Goal: Task Accomplishment & Management: Manage account settings

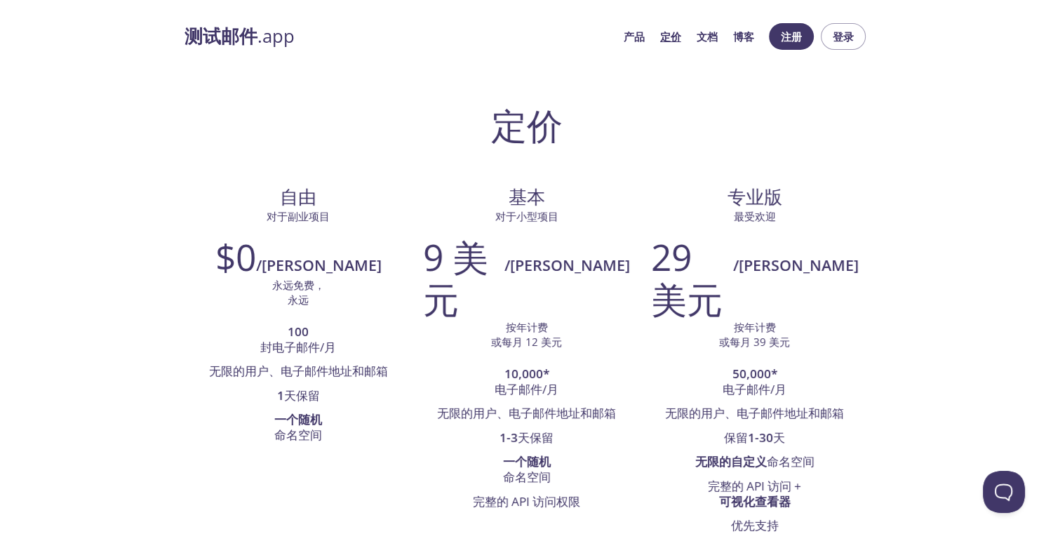
click at [835, 36] on span "登录" at bounding box center [843, 36] width 22 height 18
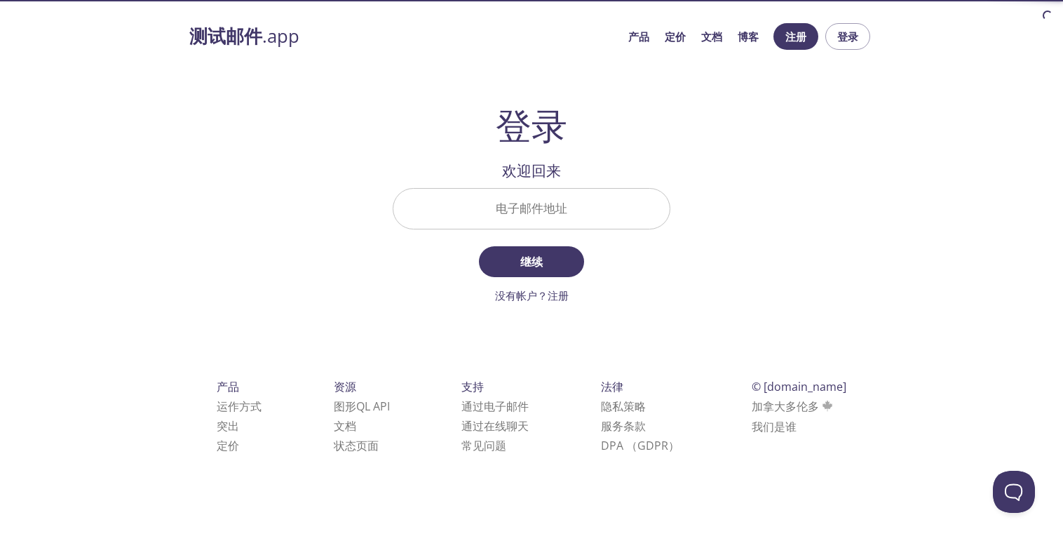
click at [550, 212] on input "电子邮件地址" at bounding box center [532, 209] width 276 height 40
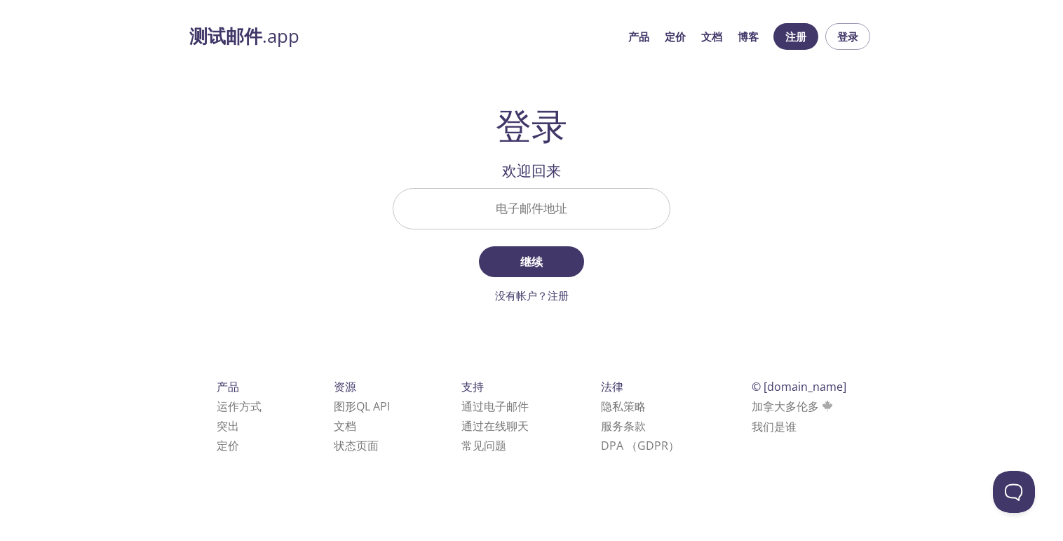
drag, startPoint x: 76, startPoint y: 176, endPoint x: 464, endPoint y: 235, distance: 393.0
click at [76, 176] on div "测试邮件 .app 产品 定价 文档 博客 注册 登录 登录 欢迎回来 电子邮件地址 继续 没有帐户？注册 检查您的电子邮件收件箱 登录安全代码 登录 什么都…" at bounding box center [531, 254] width 1063 height 480
click at [548, 198] on input "电子邮件地址" at bounding box center [532, 209] width 276 height 40
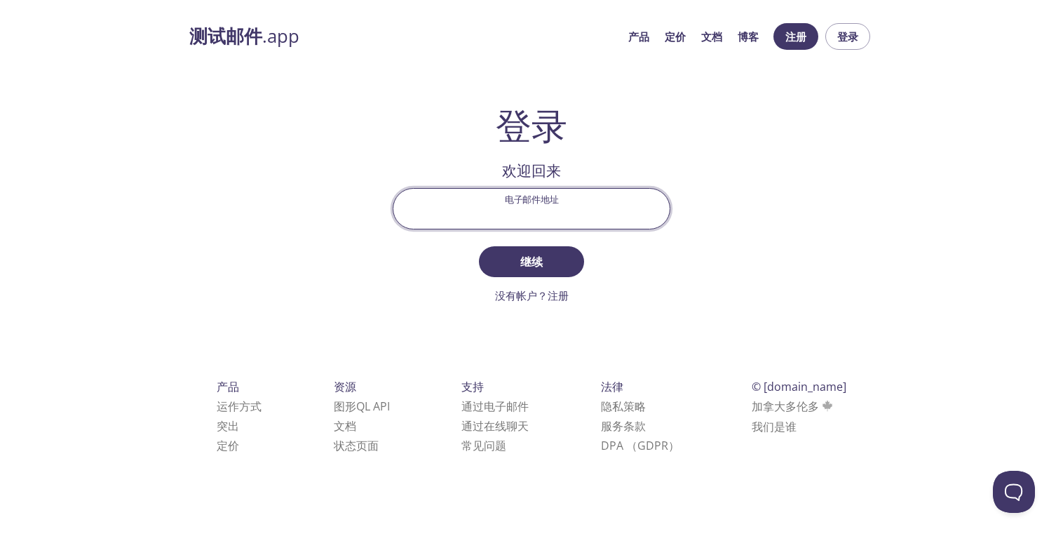
paste input "[EMAIL_ADDRESS][DOMAIN_NAME]"
type input "[EMAIL_ADDRESS][DOMAIN_NAME]"
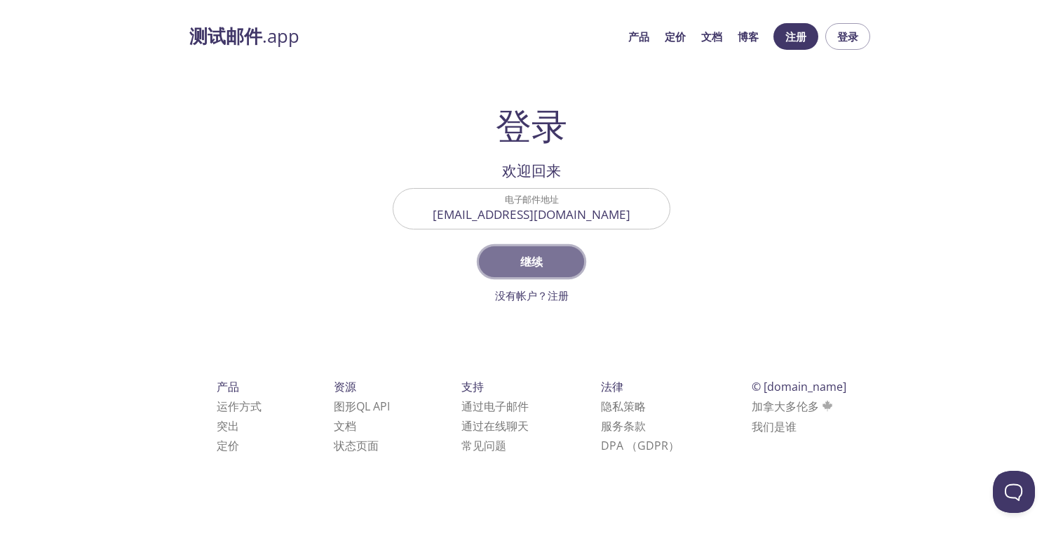
click at [539, 261] on span "继续" at bounding box center [532, 262] width 74 height 20
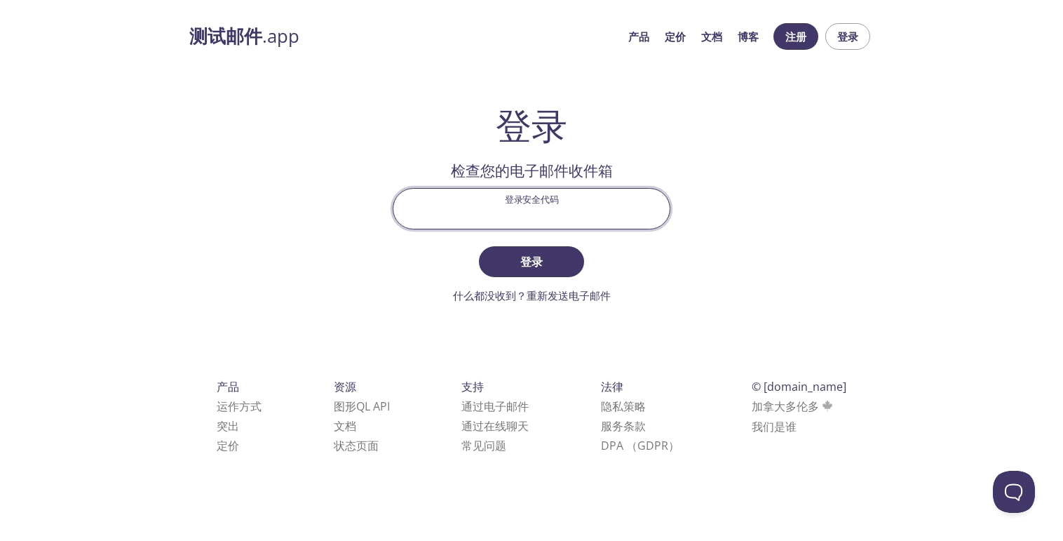
click at [542, 206] on input "登录安全代码" at bounding box center [532, 209] width 276 height 40
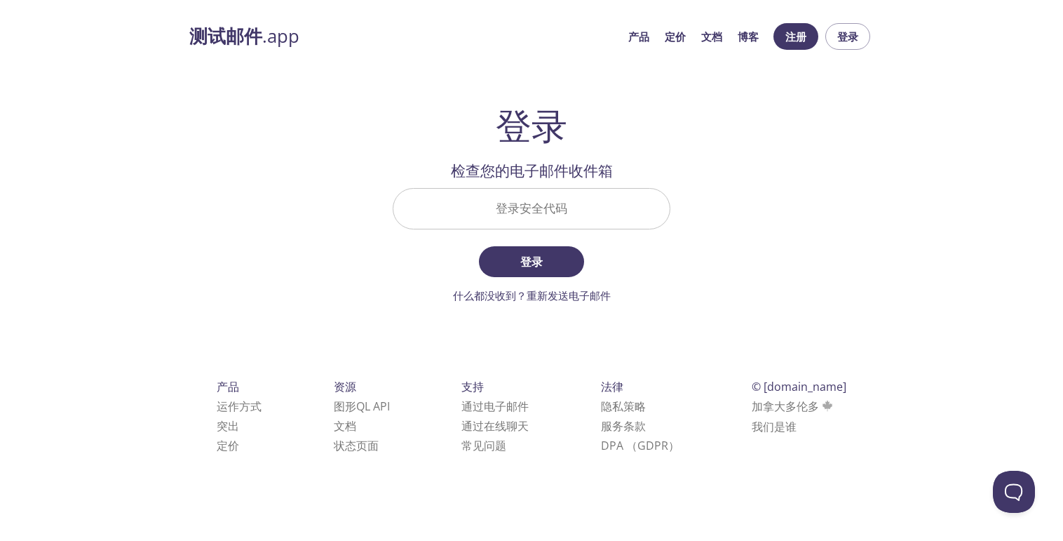
click at [855, 315] on div "测试邮件 .app 产品 定价 文档 博客 注册 登录 登录 欢迎回来 电子邮件地址 [EMAIL_ADDRESS][DOMAIN_NAME] 继续 没有帐户…" at bounding box center [532, 254] width 718 height 480
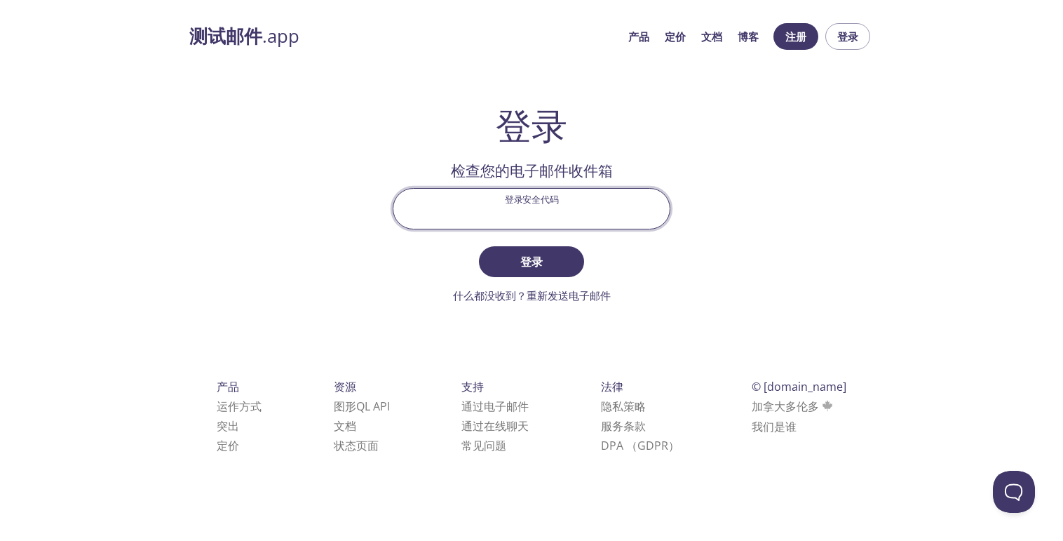
paste input "KQRQJKK"
type input "KQRQJKK"
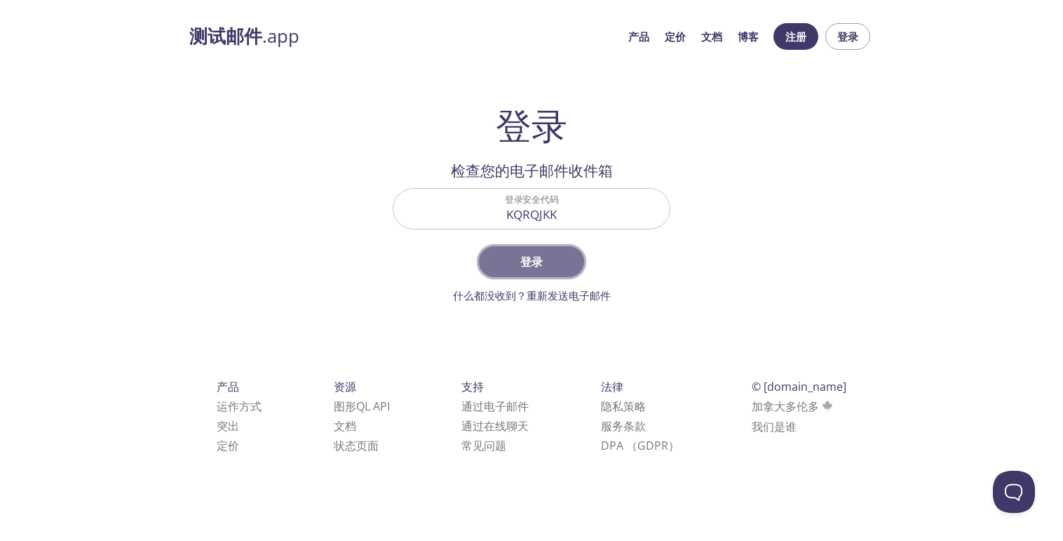
click at [551, 275] on button "登录" at bounding box center [531, 261] width 105 height 31
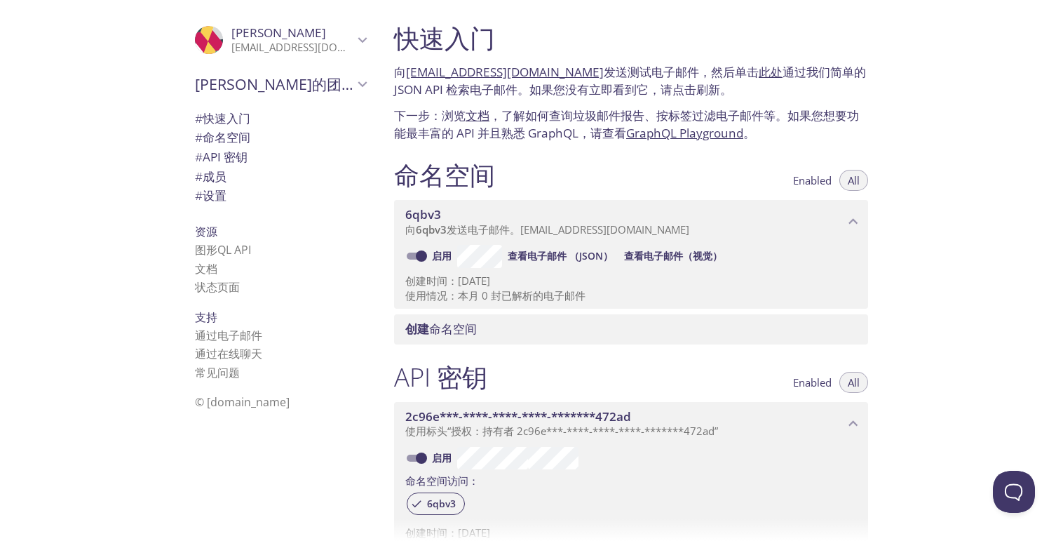
click at [271, 36] on span "[PERSON_NAME]" at bounding box center [292, 32] width 122 height 15
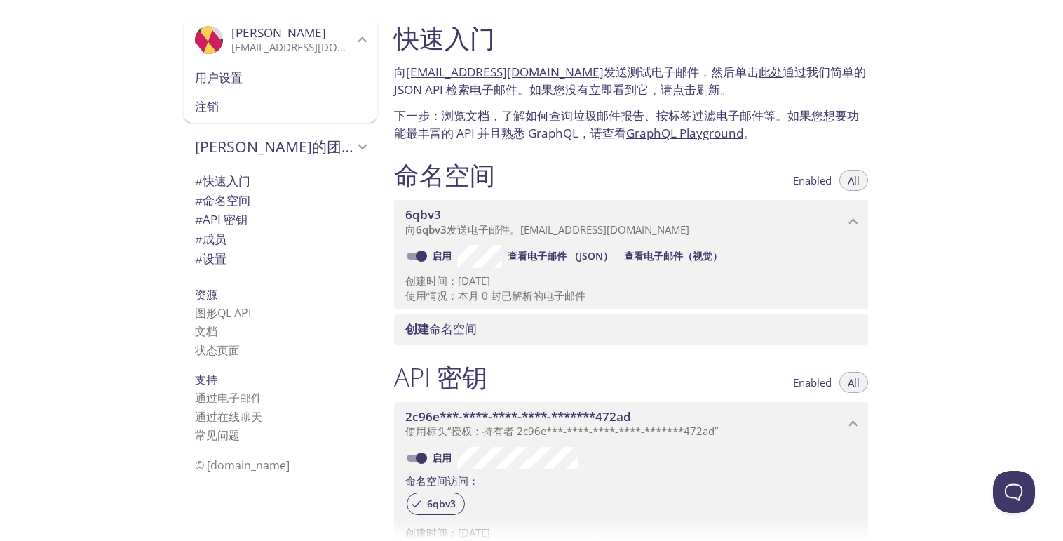
click at [255, 88] on div "用户设置" at bounding box center [281, 77] width 194 height 29
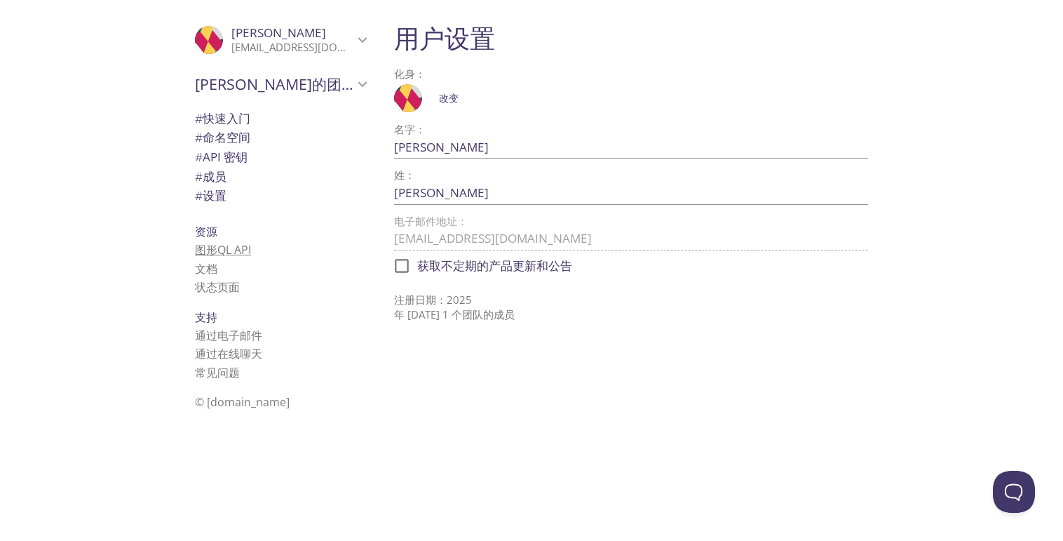
click at [208, 255] on link "图形QL API" at bounding box center [223, 249] width 56 height 15
